Goal: Task Accomplishment & Management: Complete application form

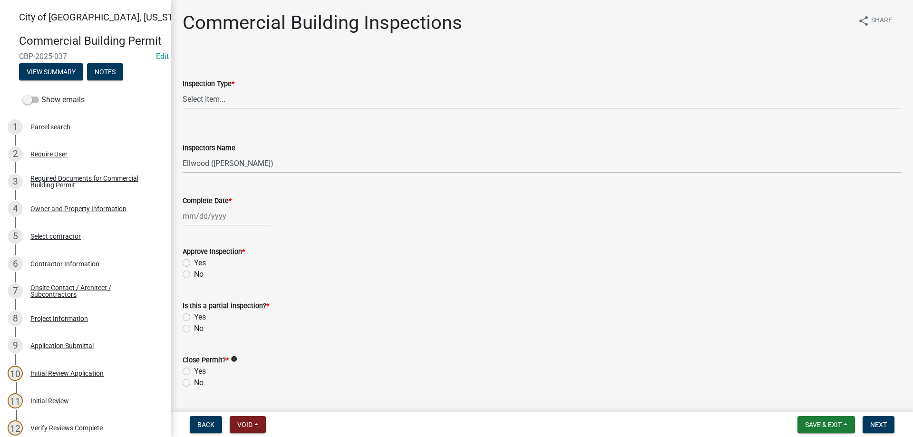
select select "805d55ac-e238-4e04-8f8e-acc067f36c3e"
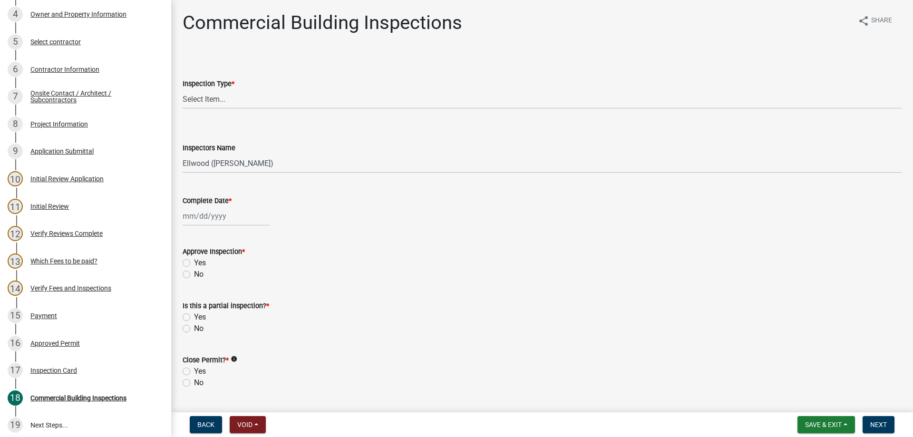
scroll to position [182, 0]
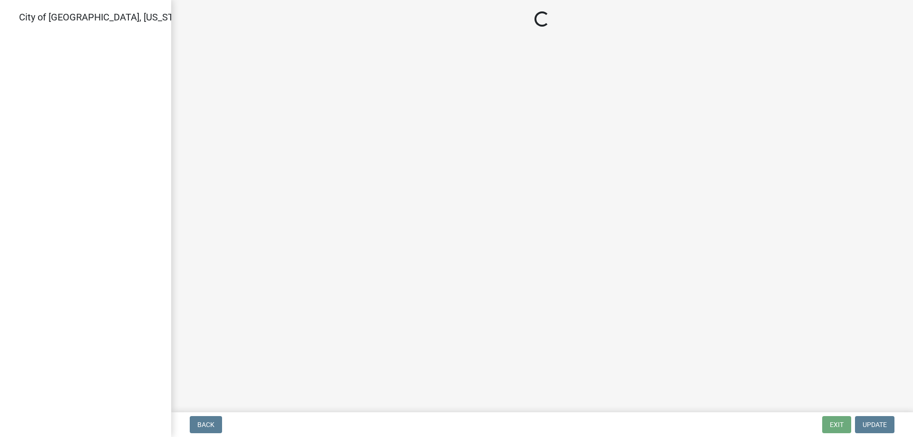
select select "805d55ac-e238-4e04-8f8e-acc067f36c3e"
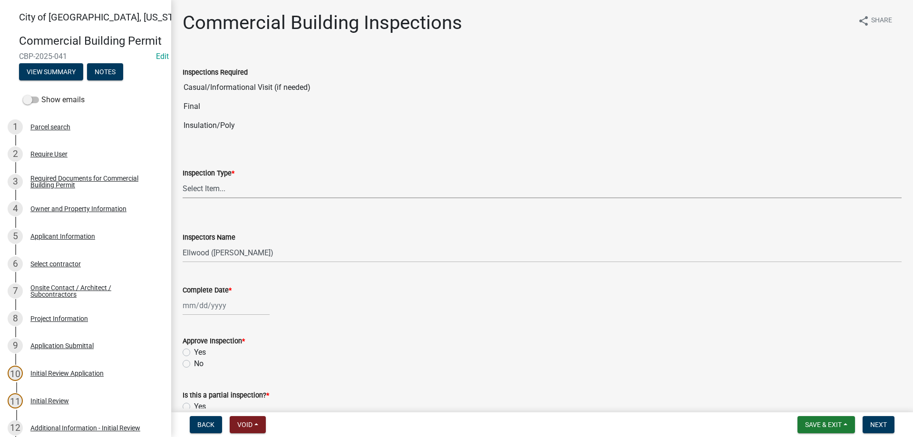
click at [183, 179] on select "Select Item... All Inspections Required 200 # 2Hr Hydro Test Meters (all) Attic…" at bounding box center [542, 188] width 719 height 19
click option "Final" at bounding box center [0, 0] width 0 height 0
select select "16813b24-7b3c-4c6d-8513-7ee241861c6f"
select select "10"
select select "2025"
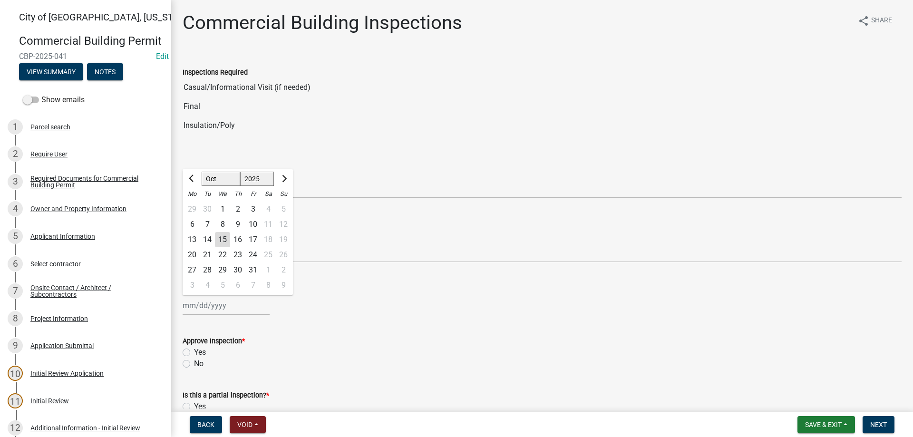
click at [211, 306] on input "Complete Date *" at bounding box center [226, 305] width 87 height 19
click at [223, 241] on div "15" at bounding box center [222, 239] width 15 height 15
type input "[DATE]"
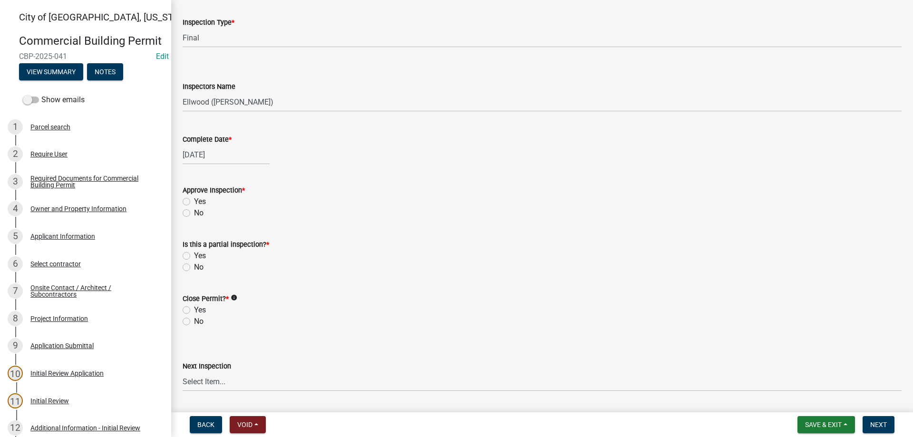
scroll to position [163, 0]
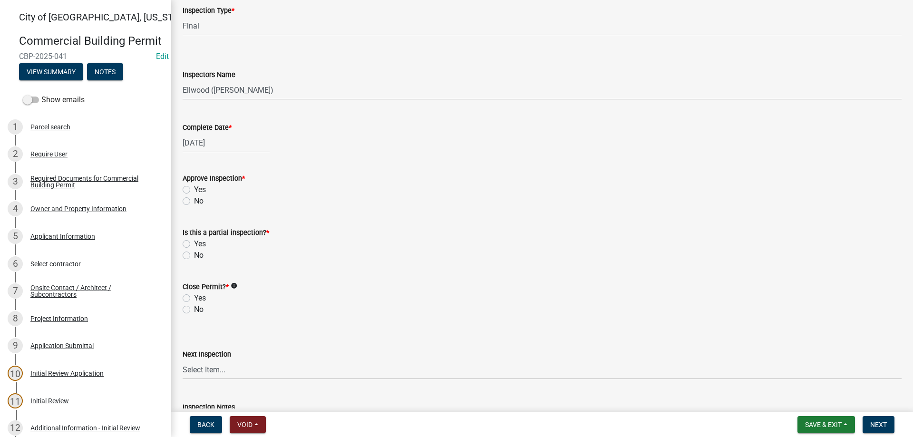
click at [194, 190] on label "Yes" at bounding box center [200, 189] width 12 height 11
click at [194, 190] on input "Yes" at bounding box center [197, 187] width 6 height 6
radio input "true"
click at [194, 256] on label "No" at bounding box center [199, 255] width 10 height 11
click at [194, 256] on input "No" at bounding box center [197, 253] width 6 height 6
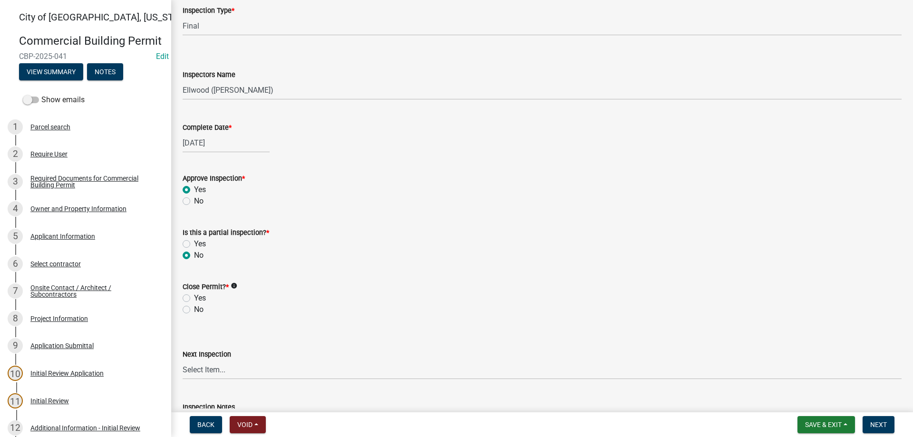
radio input "true"
click at [194, 299] on label "Yes" at bounding box center [200, 297] width 12 height 11
click at [194, 299] on input "Yes" at bounding box center [197, 295] width 6 height 6
radio input "true"
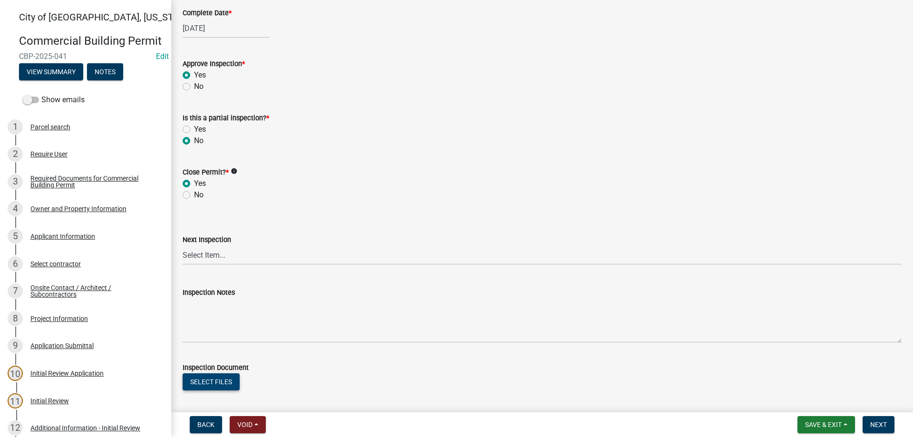
scroll to position [315, 0]
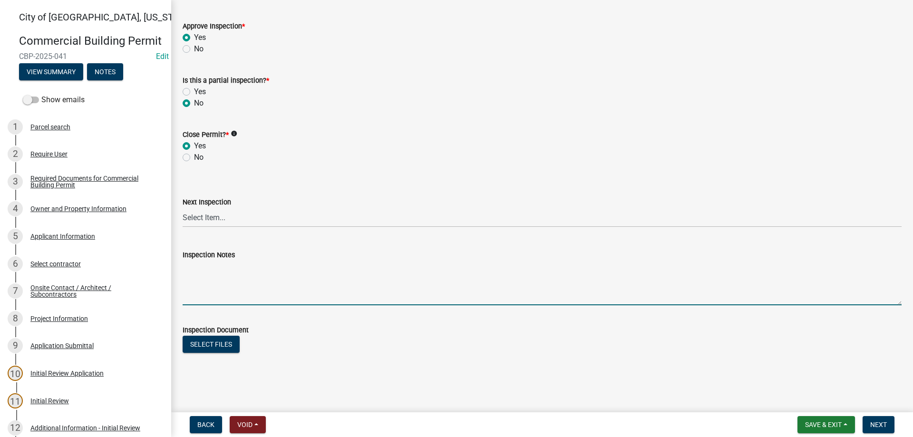
click at [207, 267] on textarea "Inspection Notes" at bounding box center [542, 283] width 719 height 45
type textarea "Inspection from ground."
click at [888, 426] on button "Next" at bounding box center [879, 424] width 32 height 17
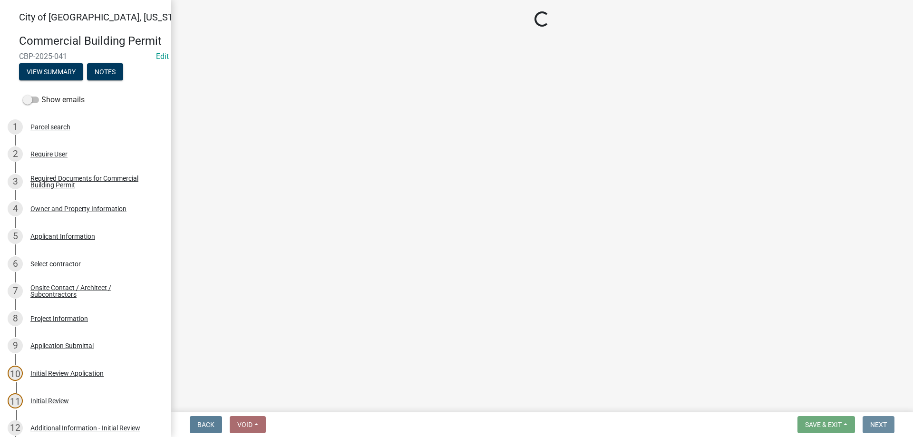
scroll to position [0, 0]
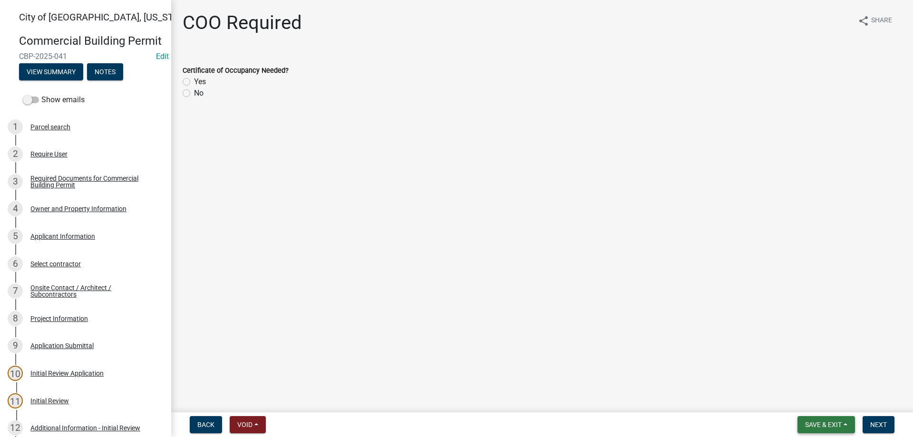
click at [823, 422] on span "Save & Exit" at bounding box center [823, 425] width 37 height 8
click at [810, 400] on button "Save & Exit" at bounding box center [817, 399] width 76 height 23
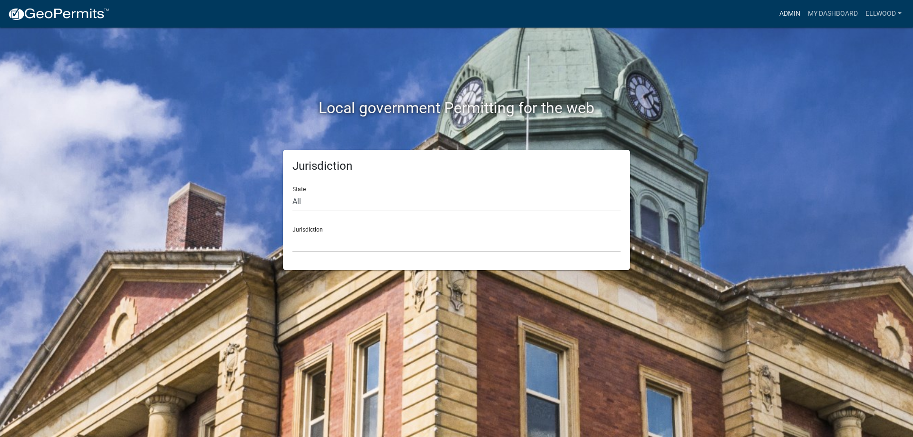
click at [783, 10] on link "Admin" at bounding box center [790, 14] width 29 height 18
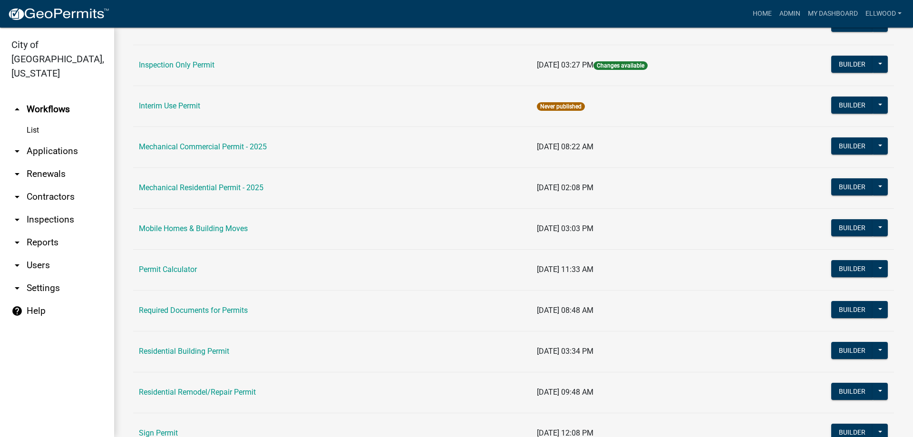
scroll to position [542, 0]
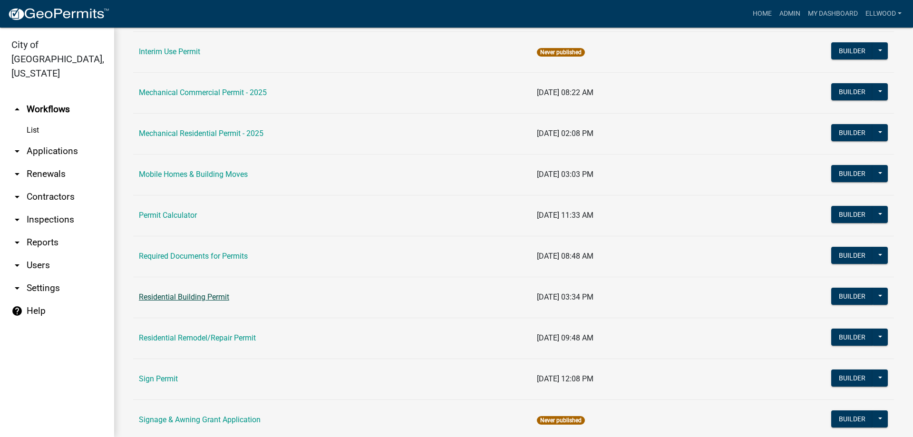
click at [211, 294] on link "Residential Building Permit" at bounding box center [184, 296] width 90 height 9
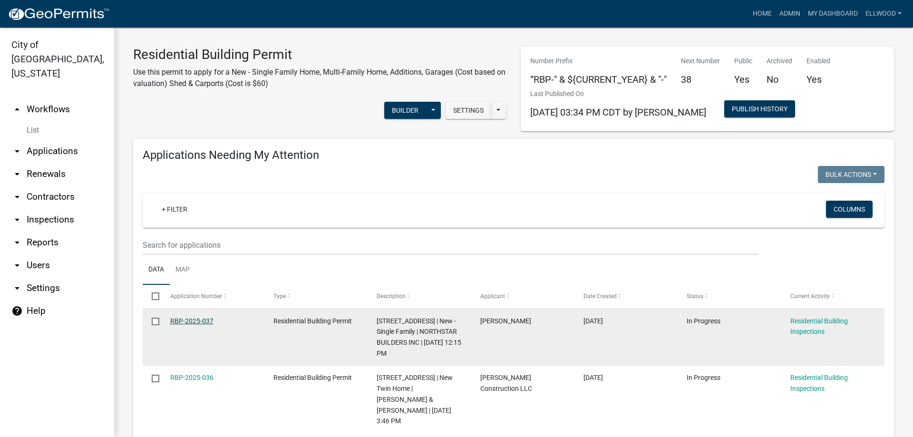
click at [200, 320] on link "RBP-2025-037" at bounding box center [191, 321] width 43 height 8
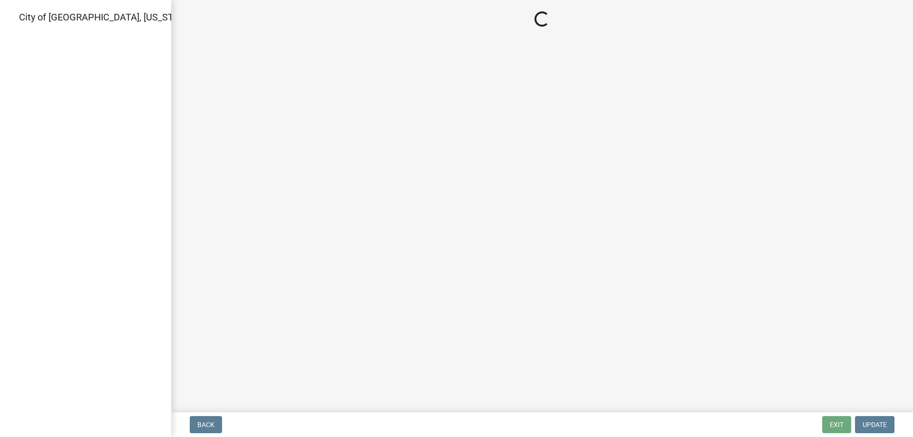
select select "805d55ac-e238-4e04-8f8e-acc067f36c3e"
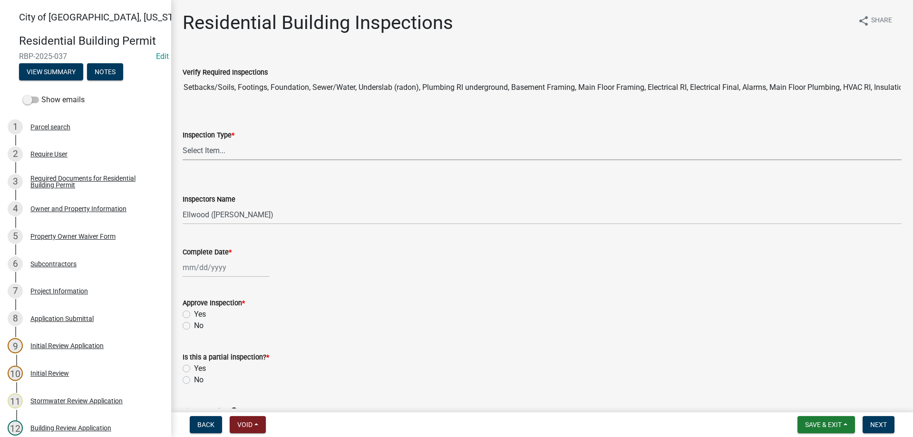
click at [183, 141] on select "Select Item... None All Inspections Required Energy Code Certificate Setback/So…" at bounding box center [542, 150] width 719 height 19
click at [270, 136] on div "Inspection Type *" at bounding box center [542, 134] width 719 height 11
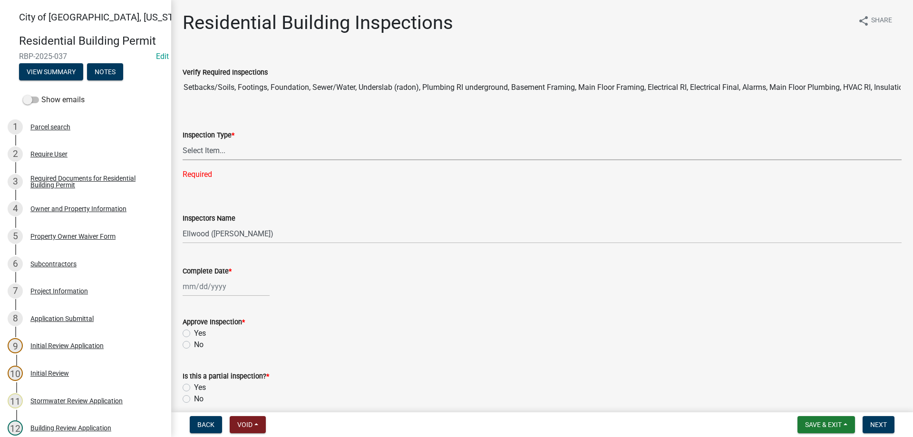
click at [183, 141] on select "Select Item... None All Inspections Required Energy Code Certificate Setback/So…" at bounding box center [542, 150] width 719 height 19
click option "Setback/Soils" at bounding box center [0, 0] width 0 height 0
select select "325fad7b-aea0-4a0d-bd35-a72a64eb9764"
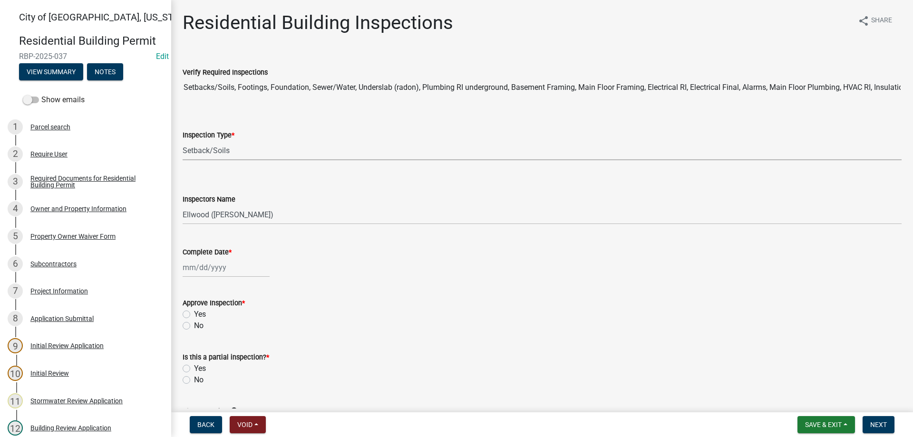
select select "10"
select select "2025"
click at [212, 270] on input "Complete Date *" at bounding box center [226, 267] width 87 height 19
click at [228, 351] on div "15" at bounding box center [222, 348] width 15 height 15
type input "10/15/2025"
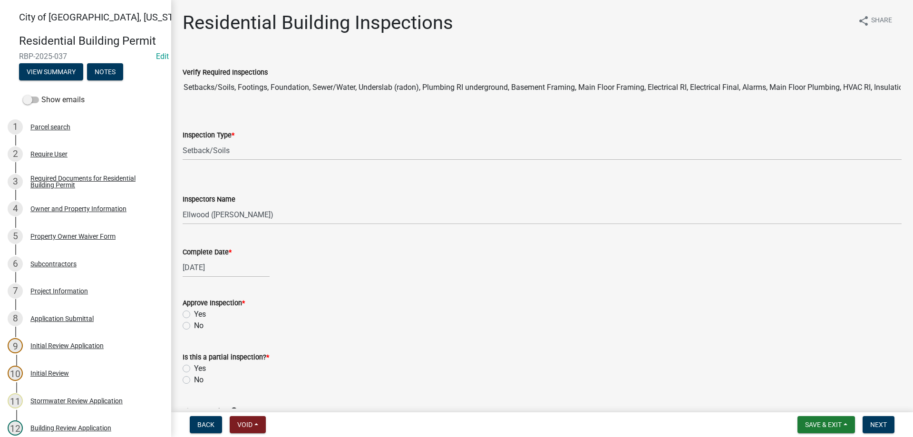
click at [194, 312] on label "Yes" at bounding box center [200, 314] width 12 height 11
click at [194, 312] on input "Yes" at bounding box center [197, 312] width 6 height 6
radio input "true"
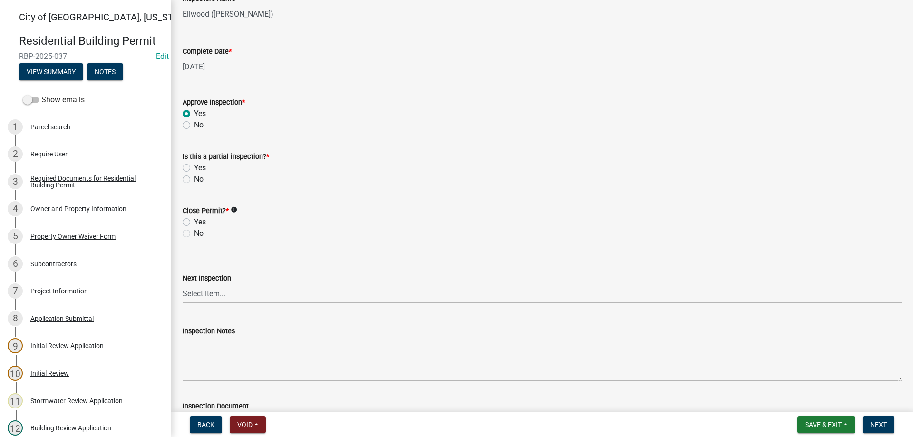
scroll to position [217, 0]
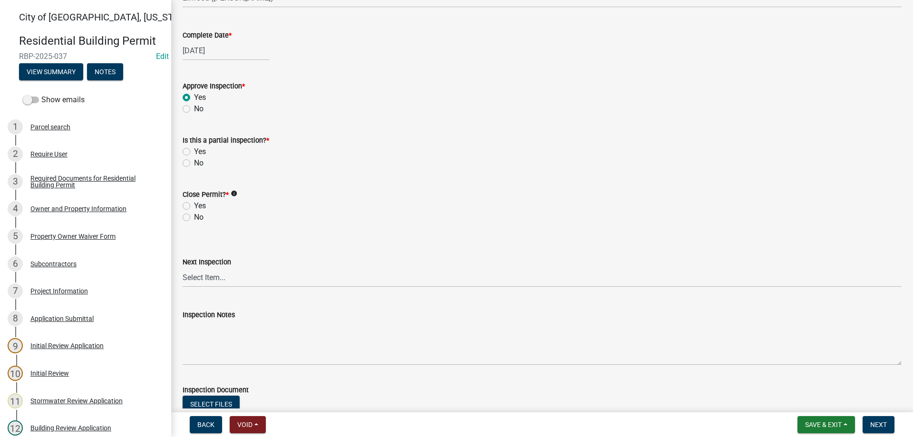
click at [194, 165] on label "No" at bounding box center [199, 162] width 10 height 11
click at [194, 164] on input "No" at bounding box center [197, 160] width 6 height 6
radio input "true"
click at [194, 220] on label "No" at bounding box center [199, 217] width 10 height 11
click at [194, 218] on input "No" at bounding box center [197, 215] width 6 height 6
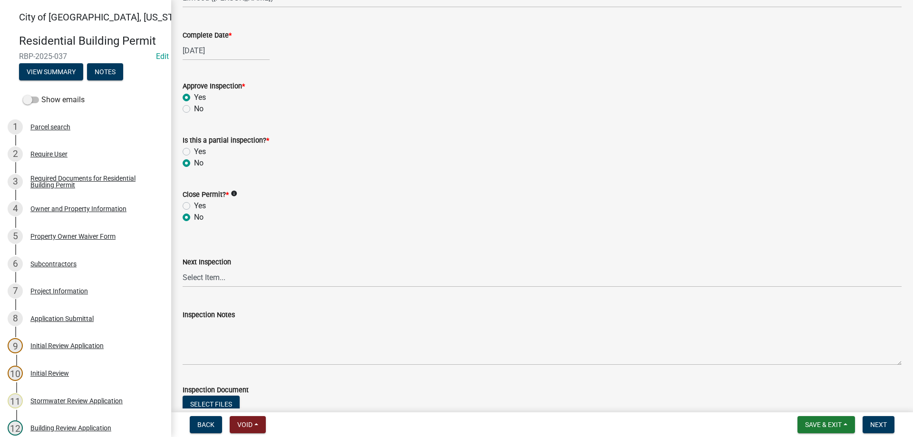
radio input "true"
click at [896, 424] on form "Save & Exit Save Save & Exit Next" at bounding box center [846, 424] width 105 height 17
click at [890, 425] on button "Next" at bounding box center [879, 424] width 32 height 17
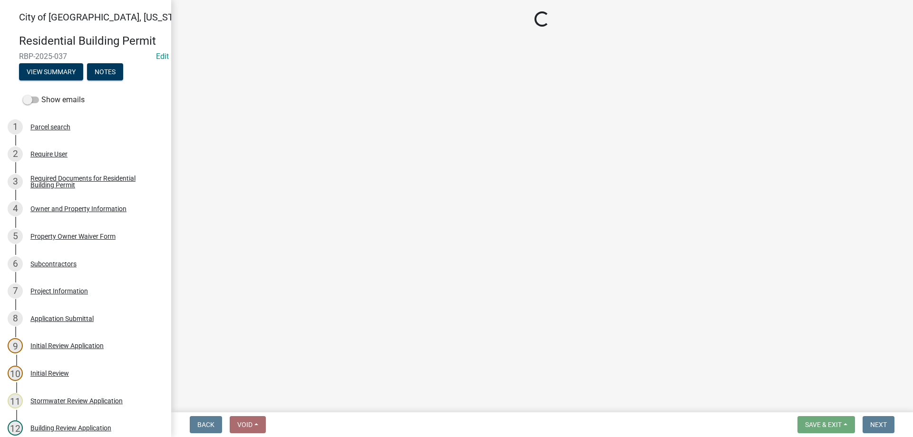
select select "805d55ac-e238-4e04-8f8e-acc067f36c3e"
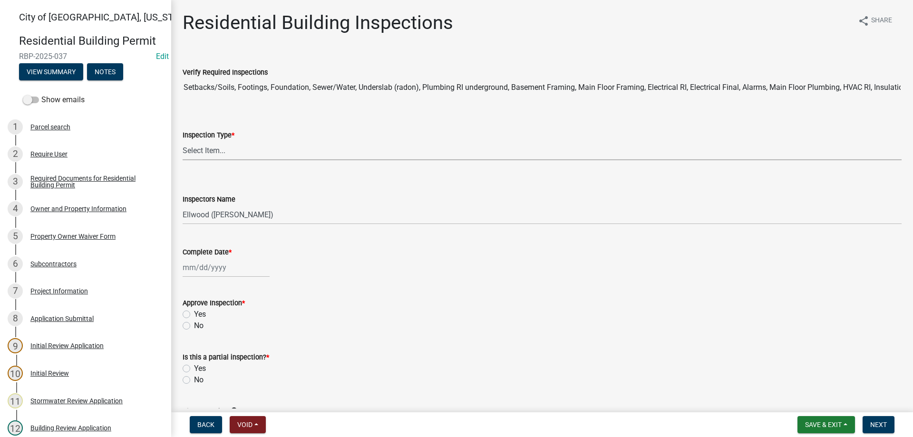
click at [183, 141] on select "Select Item... None All Inspections Required Energy Code Certificate Setback/So…" at bounding box center [542, 150] width 719 height 19
click option "Sewer/Water" at bounding box center [0, 0] width 0 height 0
select select "8efacad1-125e-4bd3-9c82-35615a9755c5"
click at [214, 265] on input "Complete Date *" at bounding box center [226, 267] width 87 height 19
select select "10"
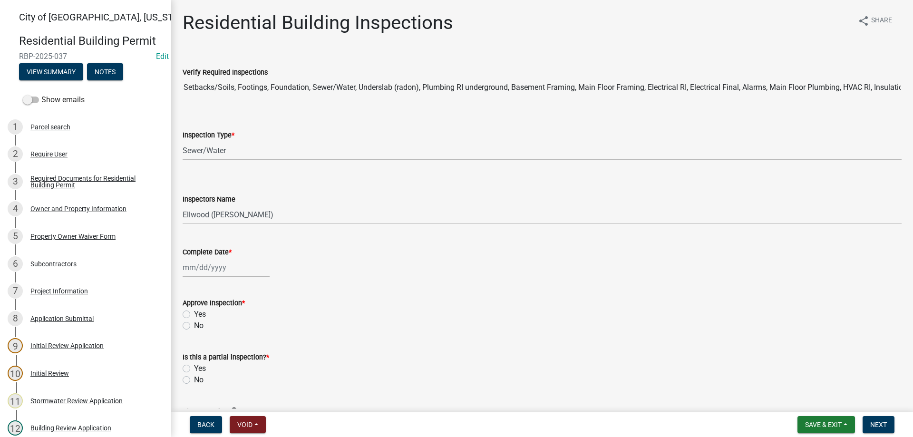
select select "2025"
click at [218, 345] on div "15" at bounding box center [222, 348] width 15 height 15
type input "10/15/2025"
click at [194, 313] on label "Yes" at bounding box center [200, 314] width 12 height 11
click at [194, 313] on input "Yes" at bounding box center [197, 312] width 6 height 6
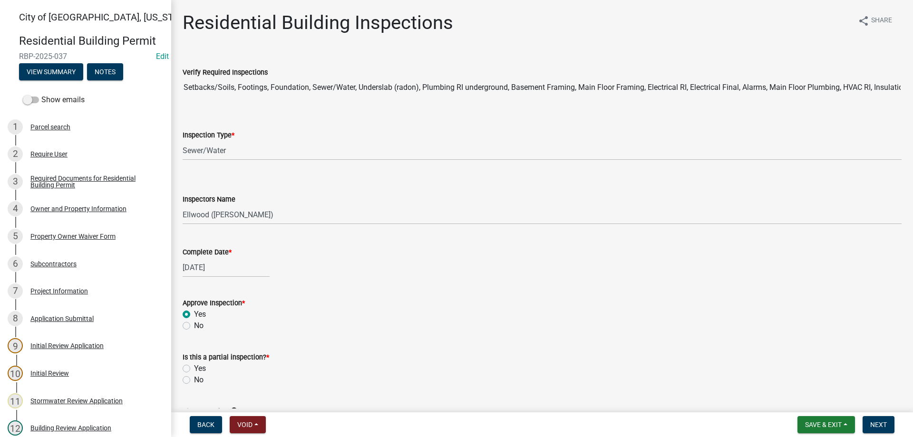
radio input "true"
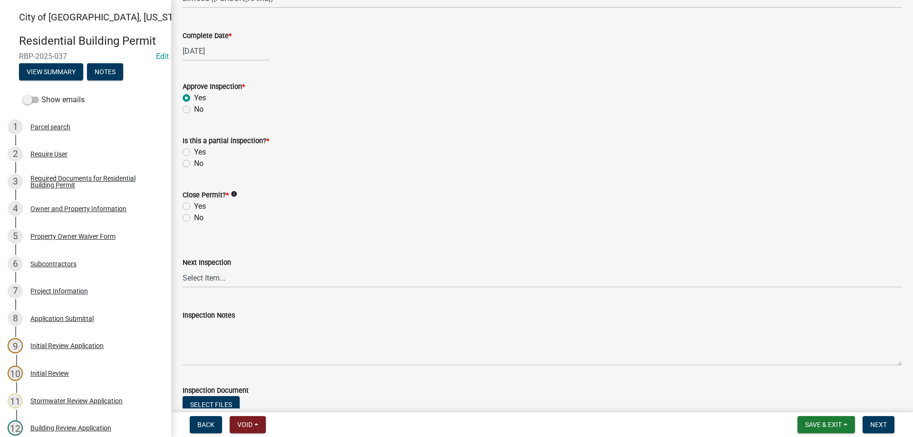
scroll to position [217, 0]
click at [194, 161] on label "No" at bounding box center [199, 162] width 10 height 11
click at [194, 161] on input "No" at bounding box center [197, 160] width 6 height 6
radio input "true"
click at [194, 218] on label "No" at bounding box center [199, 217] width 10 height 11
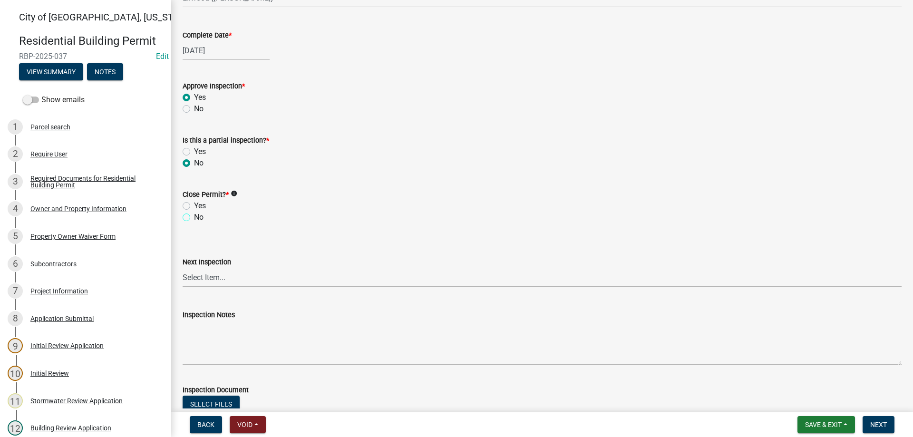
click at [194, 218] on input "No" at bounding box center [197, 215] width 6 height 6
radio input "true"
click at [884, 424] on span "Next" at bounding box center [878, 425] width 17 height 8
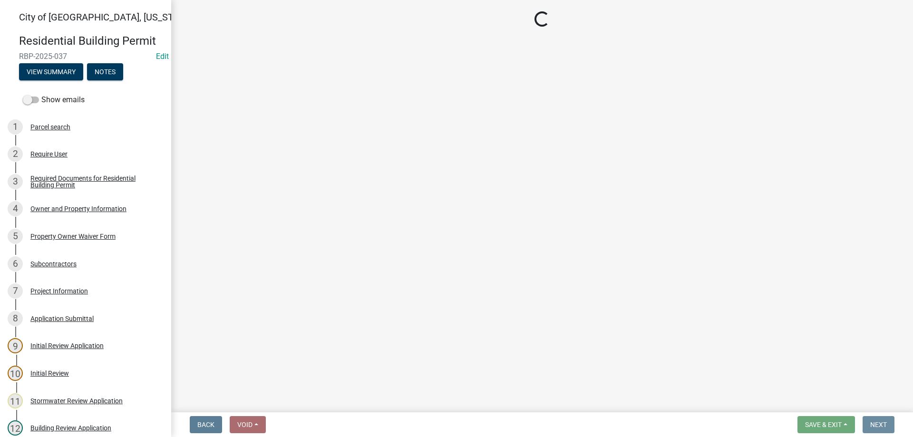
scroll to position [0, 0]
select select "805d55ac-e238-4e04-8f8e-acc067f36c3e"
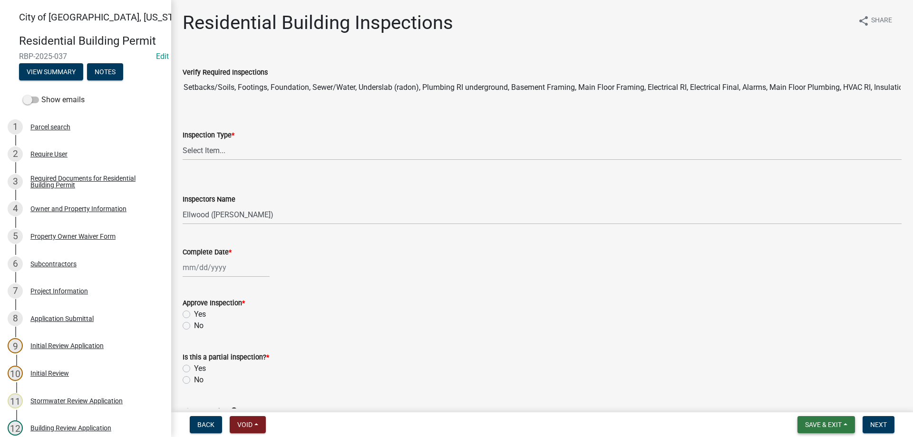
click at [808, 425] on span "Save & Exit" at bounding box center [823, 425] width 37 height 8
click at [798, 379] on button "Save" at bounding box center [817, 377] width 76 height 23
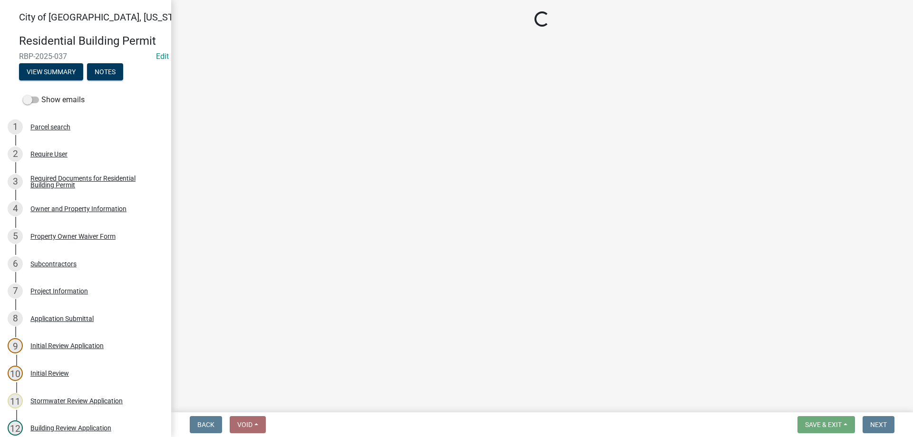
select select "805d55ac-e238-4e04-8f8e-acc067f36c3e"
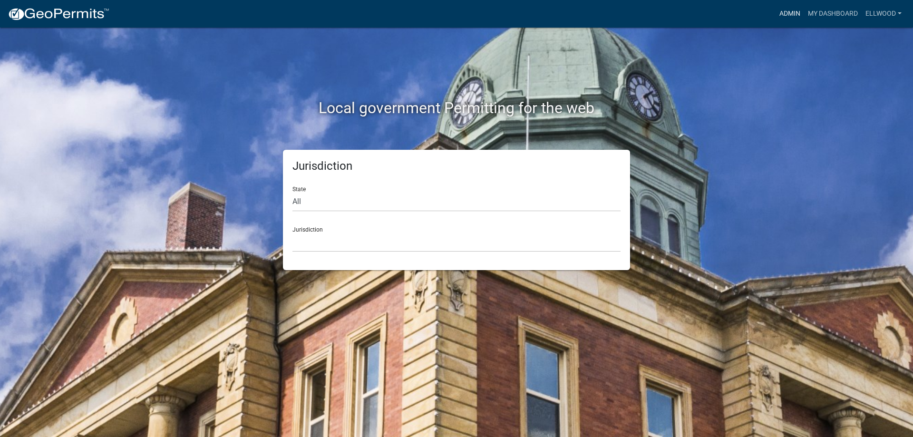
click at [780, 18] on link "Admin" at bounding box center [790, 14] width 29 height 18
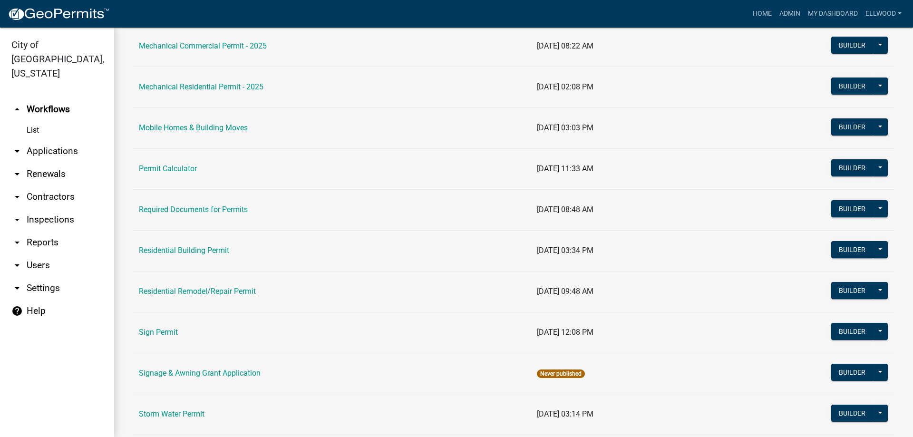
scroll to position [596, 0]
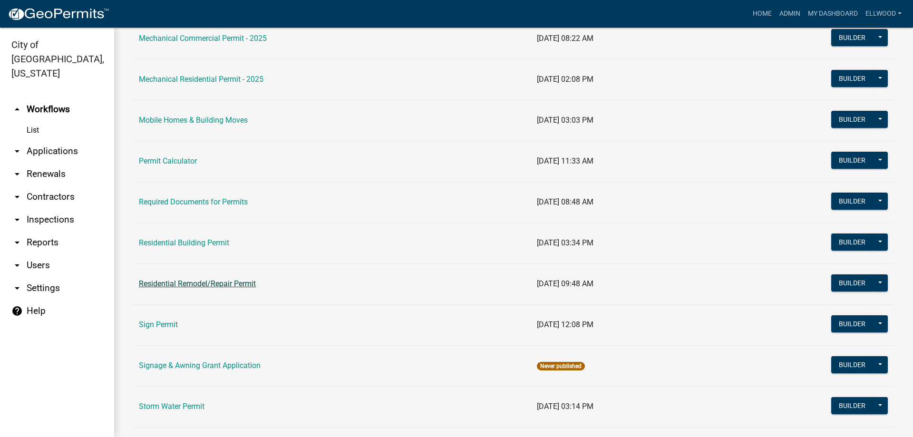
click at [197, 283] on link "Residential Remodel/Repair Permit" at bounding box center [197, 283] width 117 height 9
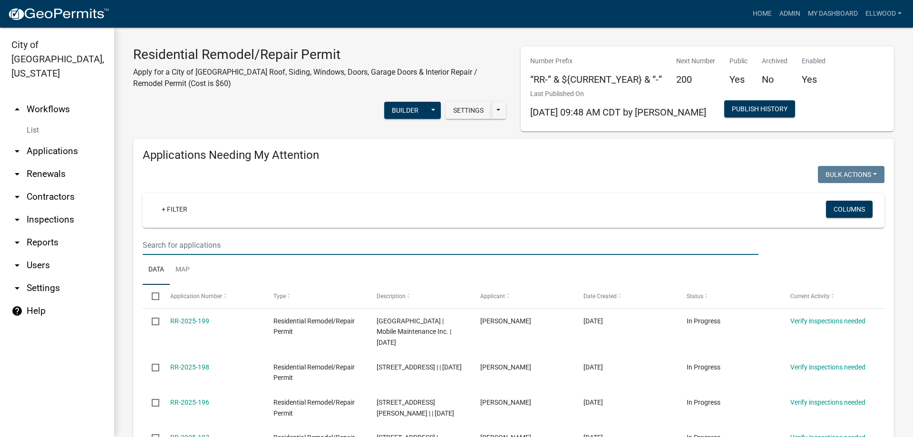
click at [183, 251] on input "text" at bounding box center [451, 244] width 616 height 19
type input "1607"
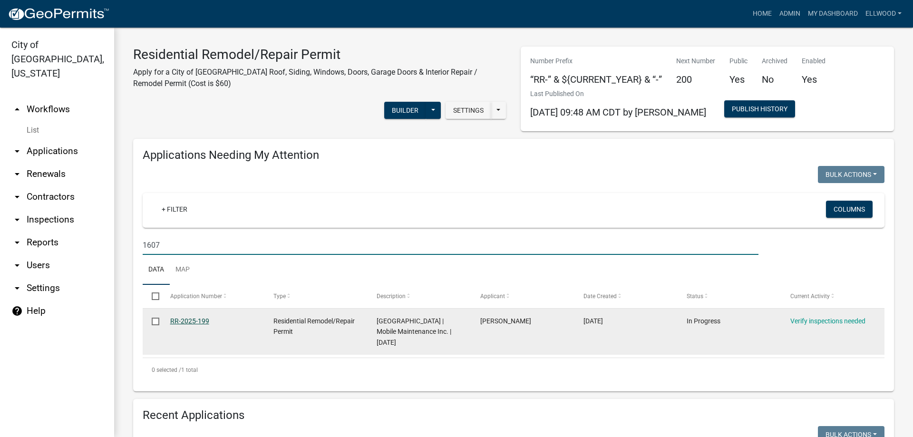
click at [196, 324] on link "RR-2025-199" at bounding box center [189, 321] width 39 height 8
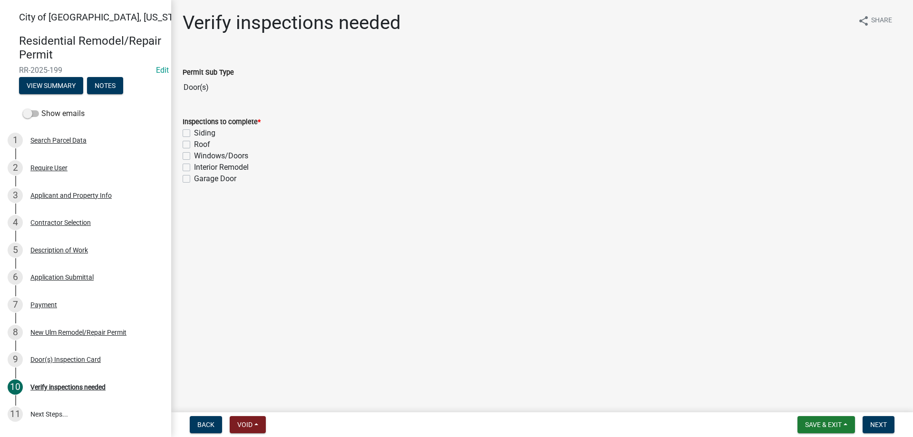
click at [194, 156] on label "Windows/Doors" at bounding box center [221, 155] width 54 height 11
click at [194, 156] on input "Windows/Doors" at bounding box center [197, 153] width 6 height 6
checkbox input "true"
checkbox input "false"
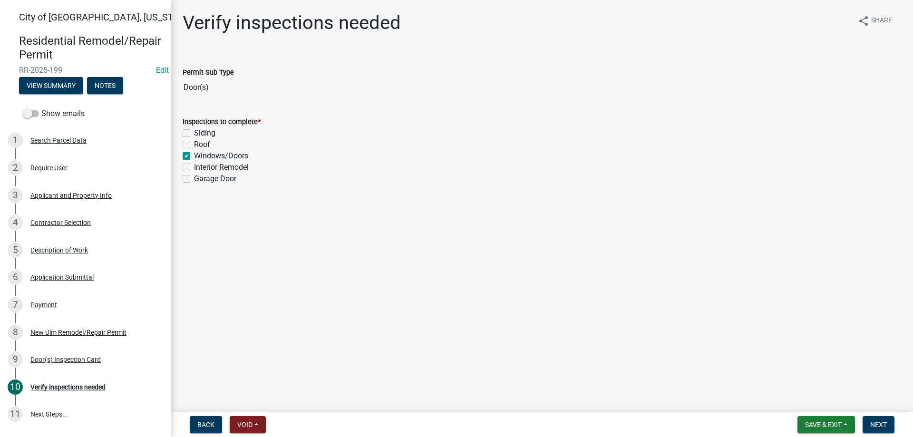
checkbox input "true"
checkbox input "false"
click at [879, 427] on span "Next" at bounding box center [878, 425] width 17 height 8
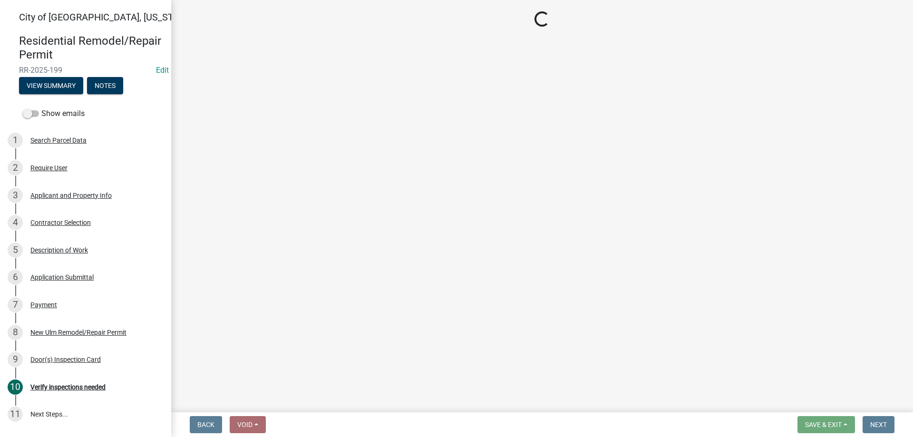
select select "805d55ac-e238-4e04-8f8e-acc067f36c3e"
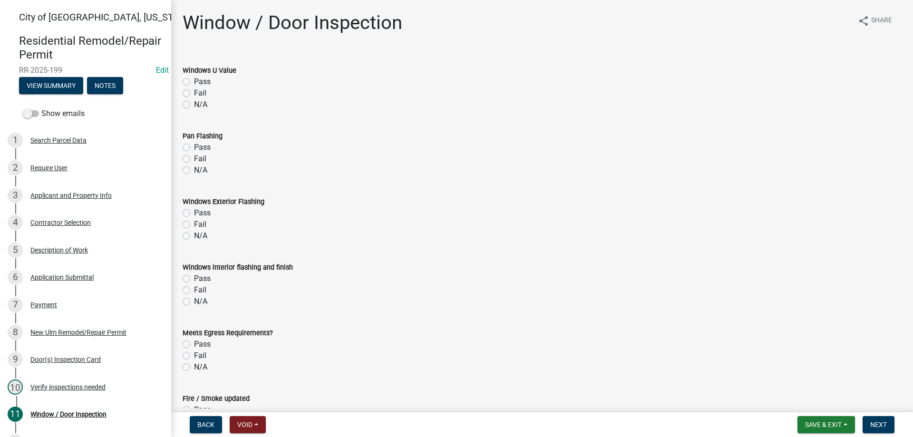
click at [194, 104] on label "N/A" at bounding box center [200, 104] width 13 height 11
click at [194, 104] on input "N/A" at bounding box center [197, 102] width 6 height 6
radio input "true"
click at [194, 166] on label "N/A" at bounding box center [200, 170] width 13 height 11
click at [194, 166] on input "N/A" at bounding box center [197, 168] width 6 height 6
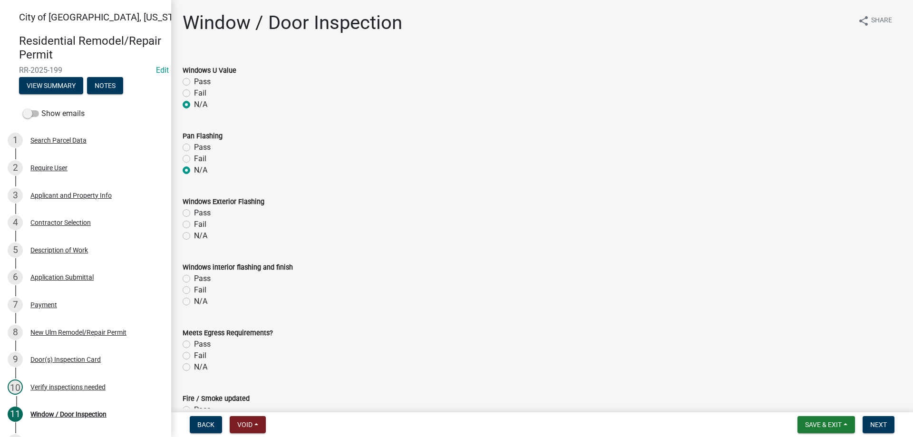
radio input "true"
click at [185, 241] on div "N/A" at bounding box center [542, 235] width 719 height 11
click at [194, 235] on label "N/A" at bounding box center [200, 235] width 13 height 11
click at [194, 235] on input "N/A" at bounding box center [197, 233] width 6 height 6
radio input "true"
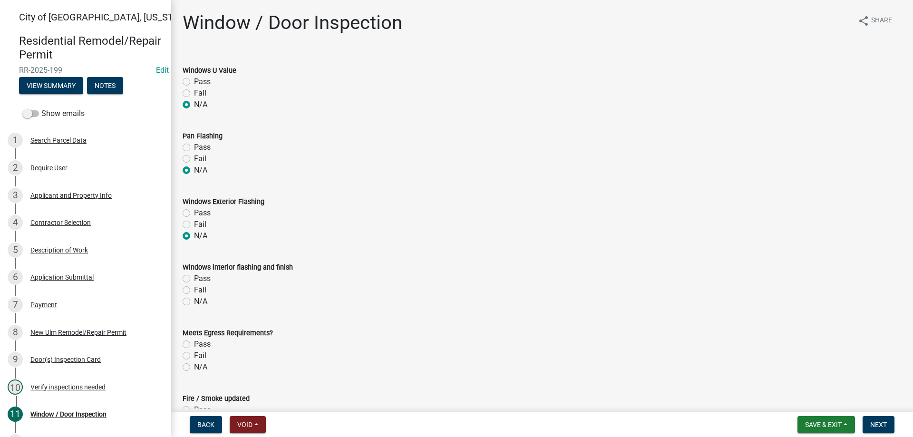
click at [194, 302] on label "N/A" at bounding box center [200, 301] width 13 height 11
click at [194, 302] on input "N/A" at bounding box center [197, 299] width 6 height 6
radio input "true"
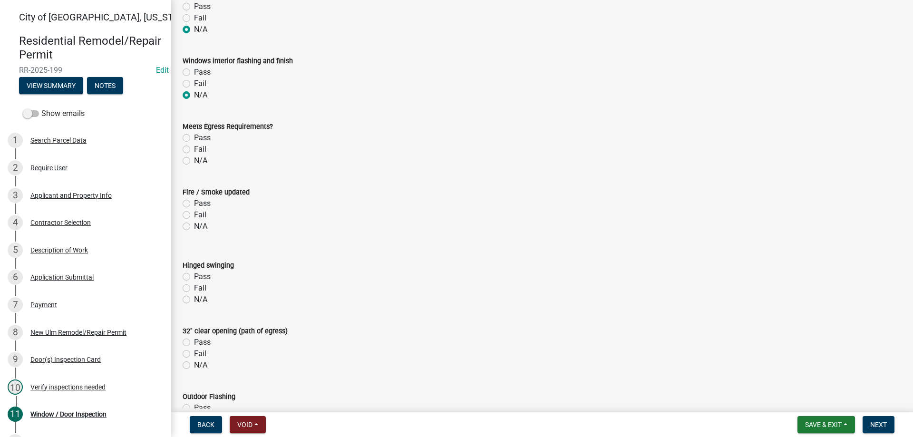
scroll to position [217, 0]
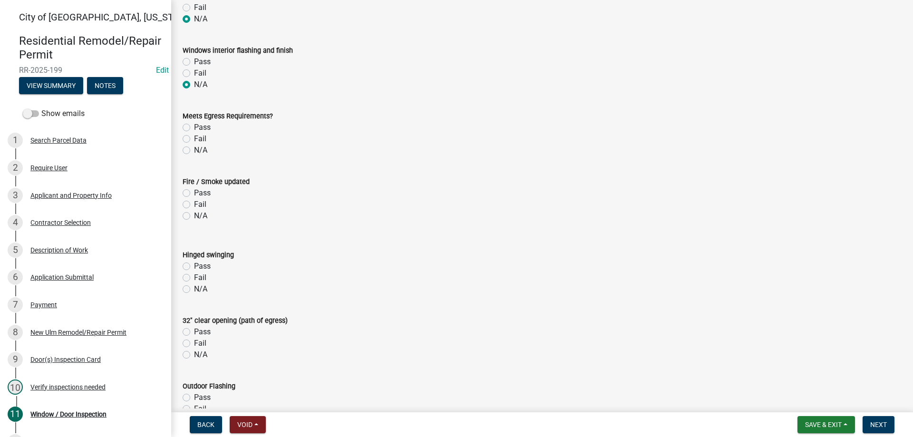
click at [194, 126] on label "Pass" at bounding box center [202, 127] width 17 height 11
click at [194, 126] on input "Pass" at bounding box center [197, 125] width 6 height 6
radio input "true"
click at [194, 196] on label "Pass" at bounding box center [202, 192] width 17 height 11
click at [194, 194] on input "Pass" at bounding box center [197, 190] width 6 height 6
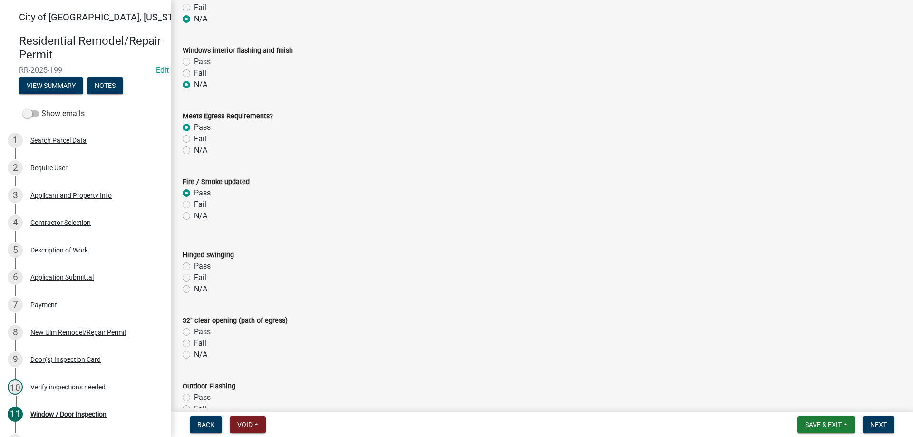
radio input "true"
click at [194, 266] on label "Pass" at bounding box center [202, 266] width 17 height 11
click at [194, 266] on input "Pass" at bounding box center [197, 264] width 6 height 6
radio input "true"
click at [194, 331] on label "Pass" at bounding box center [202, 331] width 17 height 11
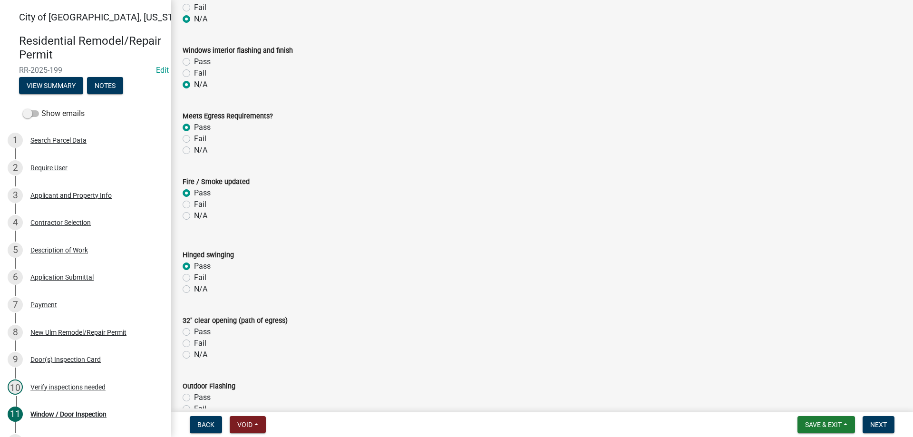
click at [194, 331] on input "Pass" at bounding box center [197, 329] width 6 height 6
radio input "true"
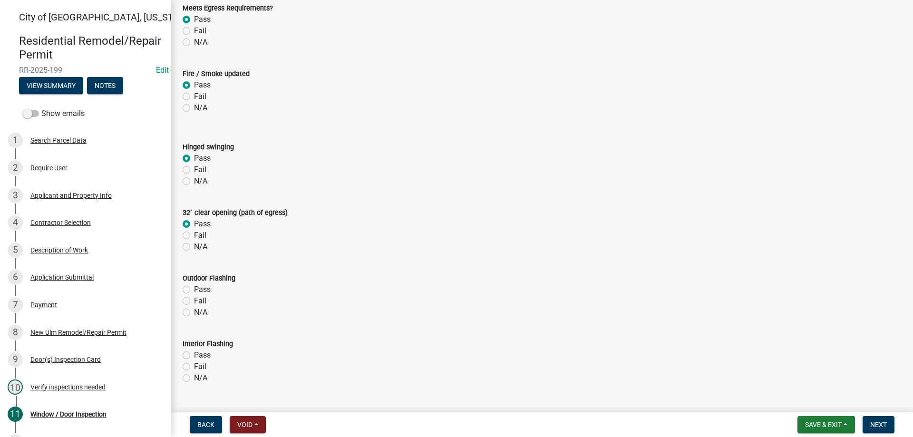
scroll to position [379, 0]
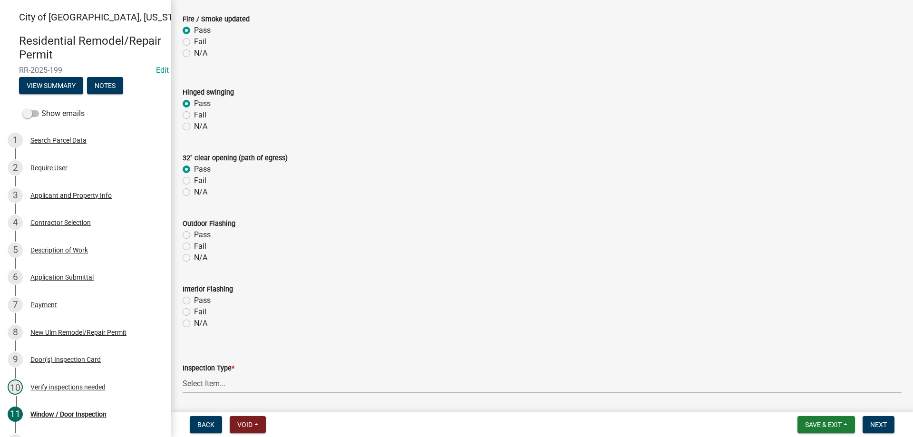
click at [194, 235] on label "Pass" at bounding box center [202, 234] width 17 height 11
click at [194, 235] on input "Pass" at bounding box center [197, 232] width 6 height 6
radio input "true"
click at [194, 301] on label "Pass" at bounding box center [202, 300] width 17 height 11
click at [194, 301] on input "Pass" at bounding box center [197, 298] width 6 height 6
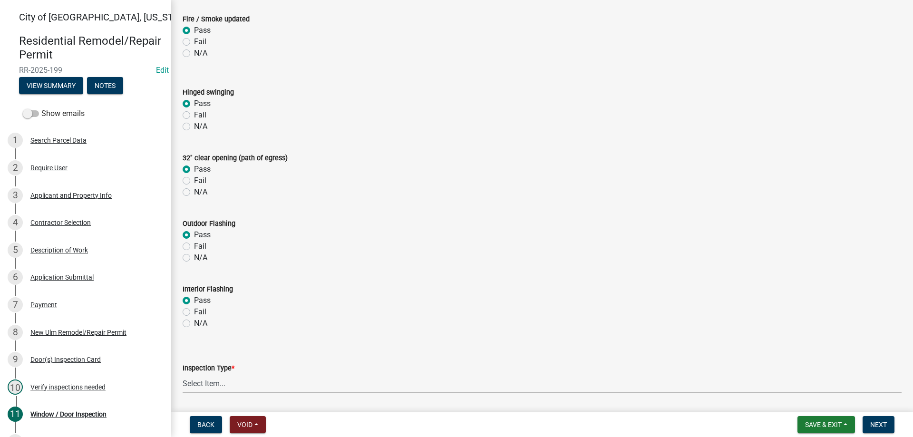
radio input "true"
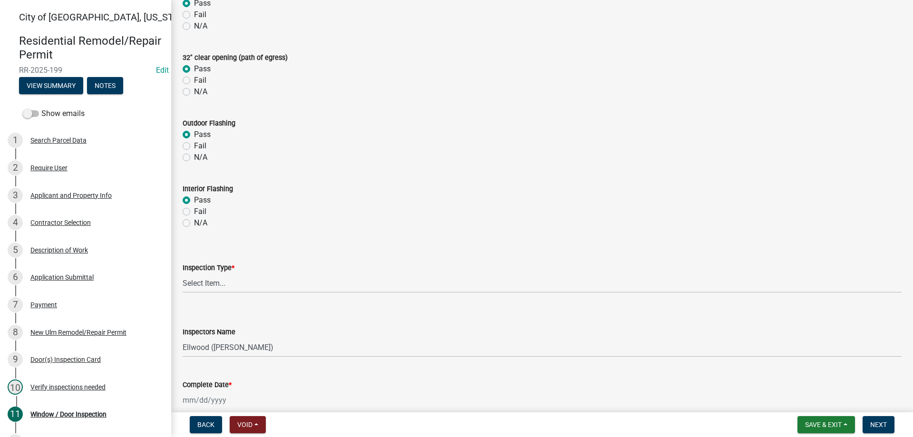
scroll to position [596, 0]
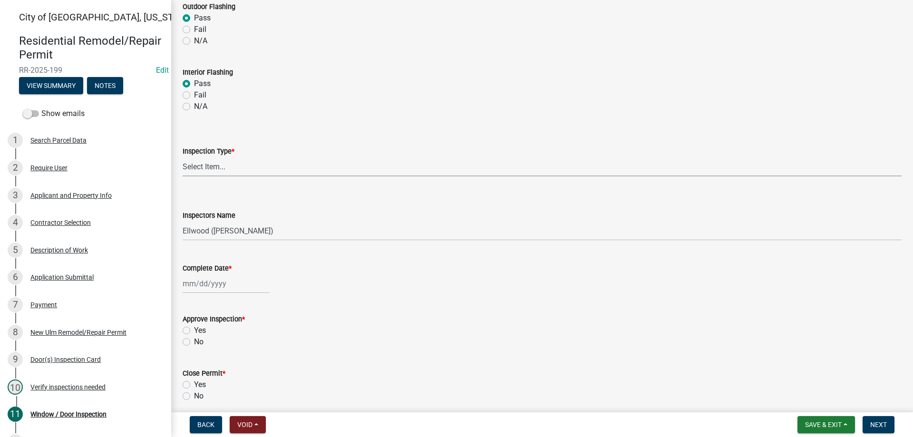
click at [183, 157] on select "Select Item... Final Inspection" at bounding box center [542, 166] width 719 height 19
click option "Final Inspection" at bounding box center [0, 0] width 0 height 0
select select "5d98f003-6d41-4f8f-970a-1b1d481e433a"
click at [222, 283] on input "Complete Date *" at bounding box center [226, 283] width 87 height 19
select select "10"
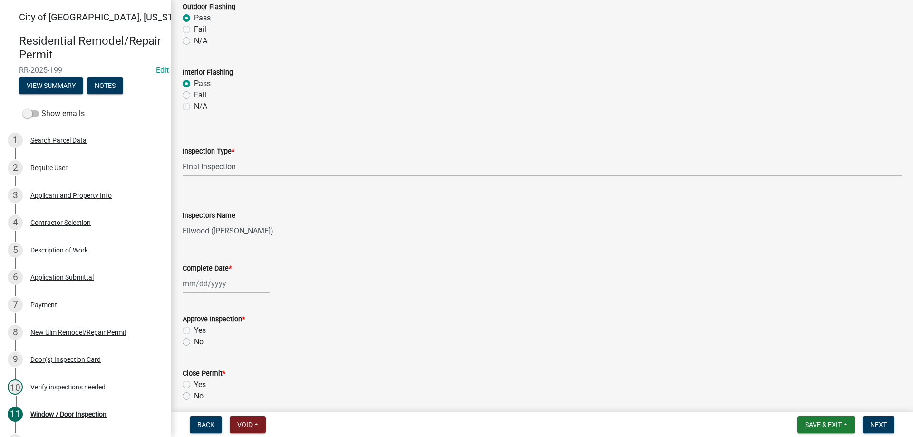
select select "2025"
click at [228, 220] on div "15" at bounding box center [222, 217] width 15 height 15
type input "10/15/2025"
click at [194, 331] on label "Yes" at bounding box center [200, 330] width 12 height 11
click at [194, 331] on input "Yes" at bounding box center [197, 328] width 6 height 6
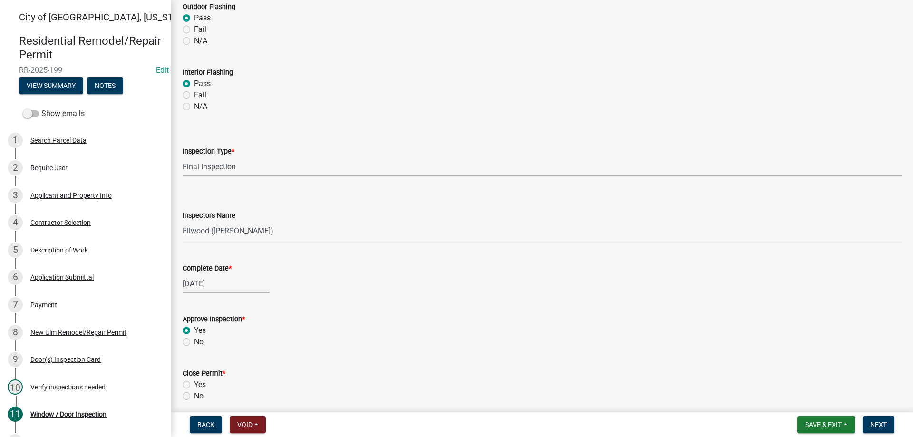
radio input "true"
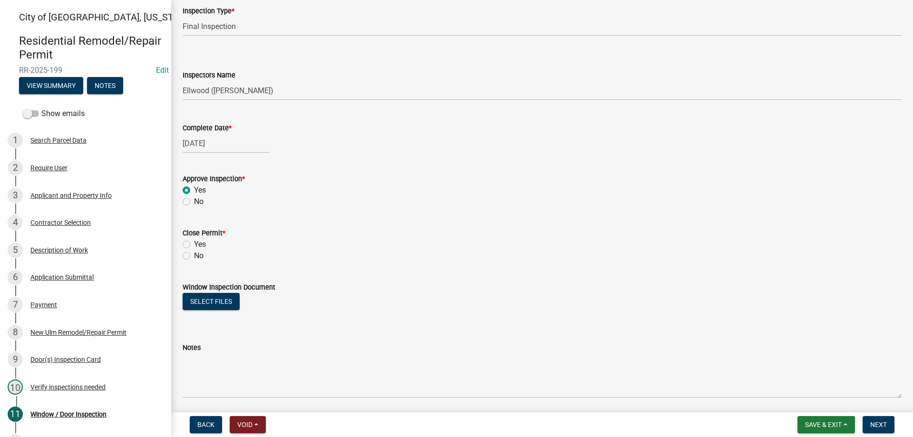
scroll to position [771, 0]
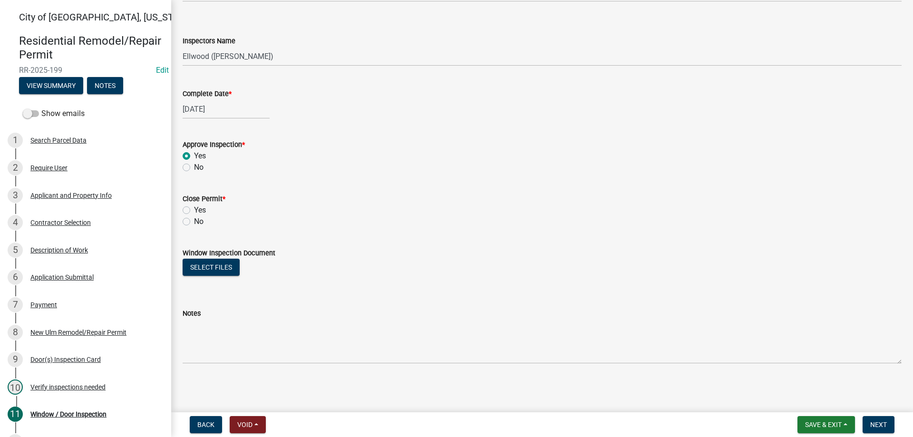
click at [194, 207] on label "Yes" at bounding box center [200, 209] width 12 height 11
click at [194, 207] on input "Yes" at bounding box center [197, 207] width 6 height 6
radio input "true"
click at [880, 422] on span "Next" at bounding box center [878, 425] width 17 height 8
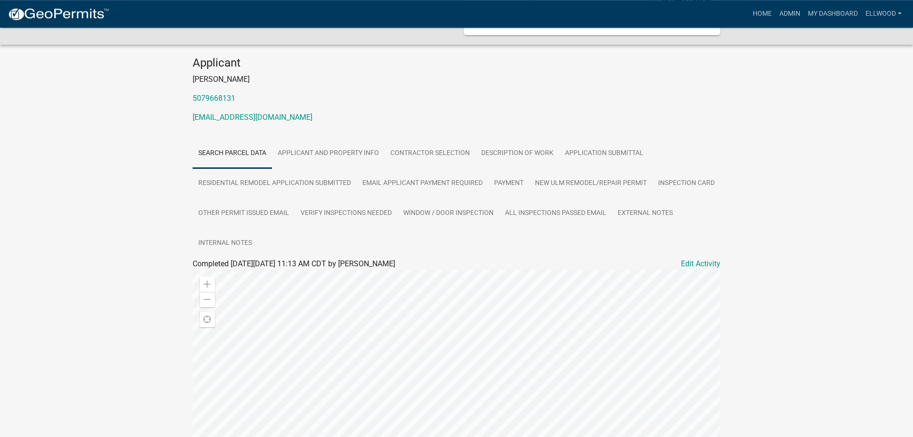
scroll to position [146, 0]
